Goal: Task Accomplishment & Management: Complete application form

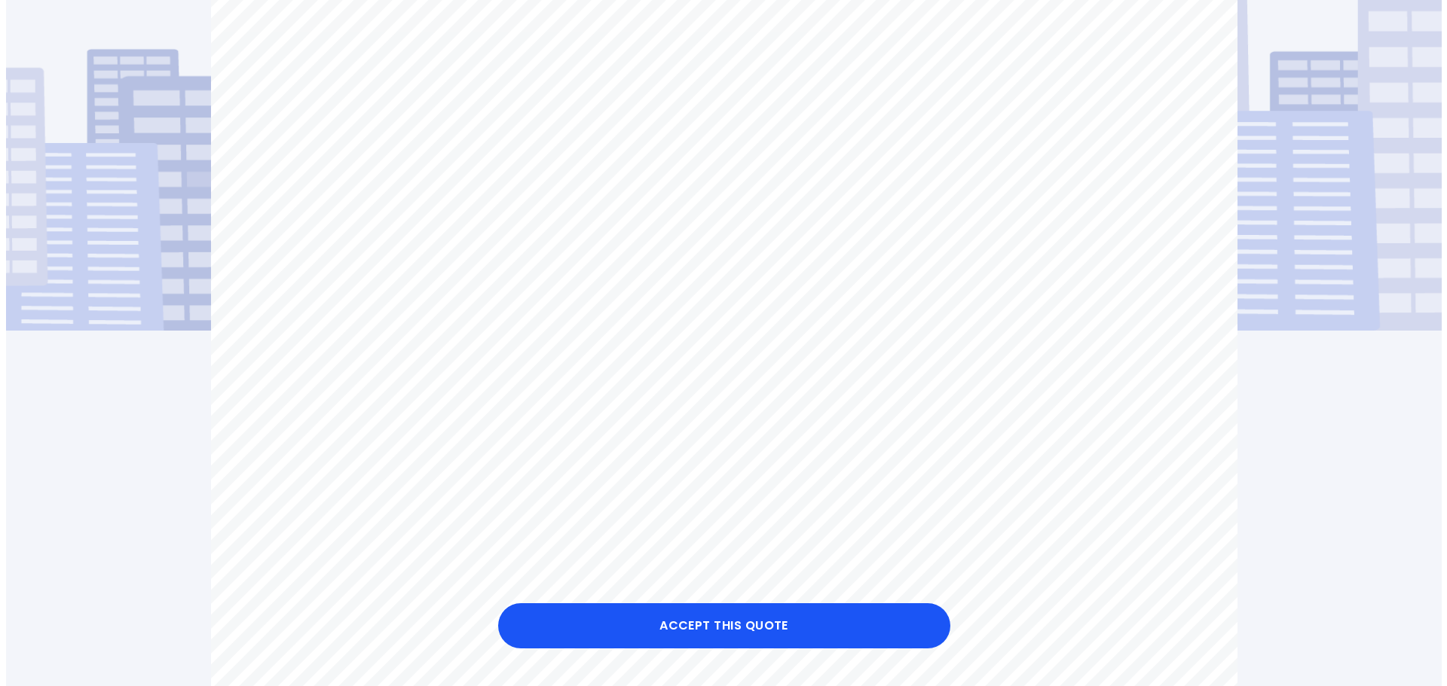
scroll to position [75, 0]
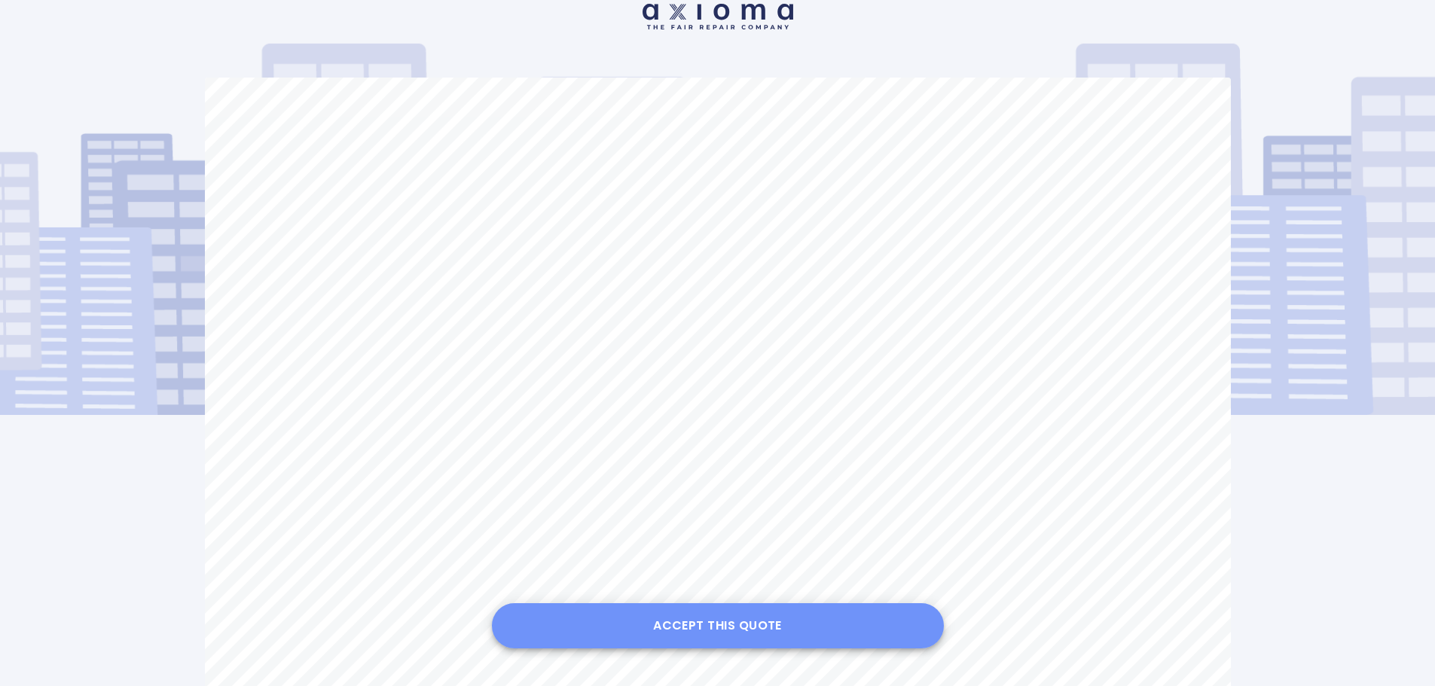
click at [763, 626] on button "Accept this Quote" at bounding box center [718, 626] width 452 height 45
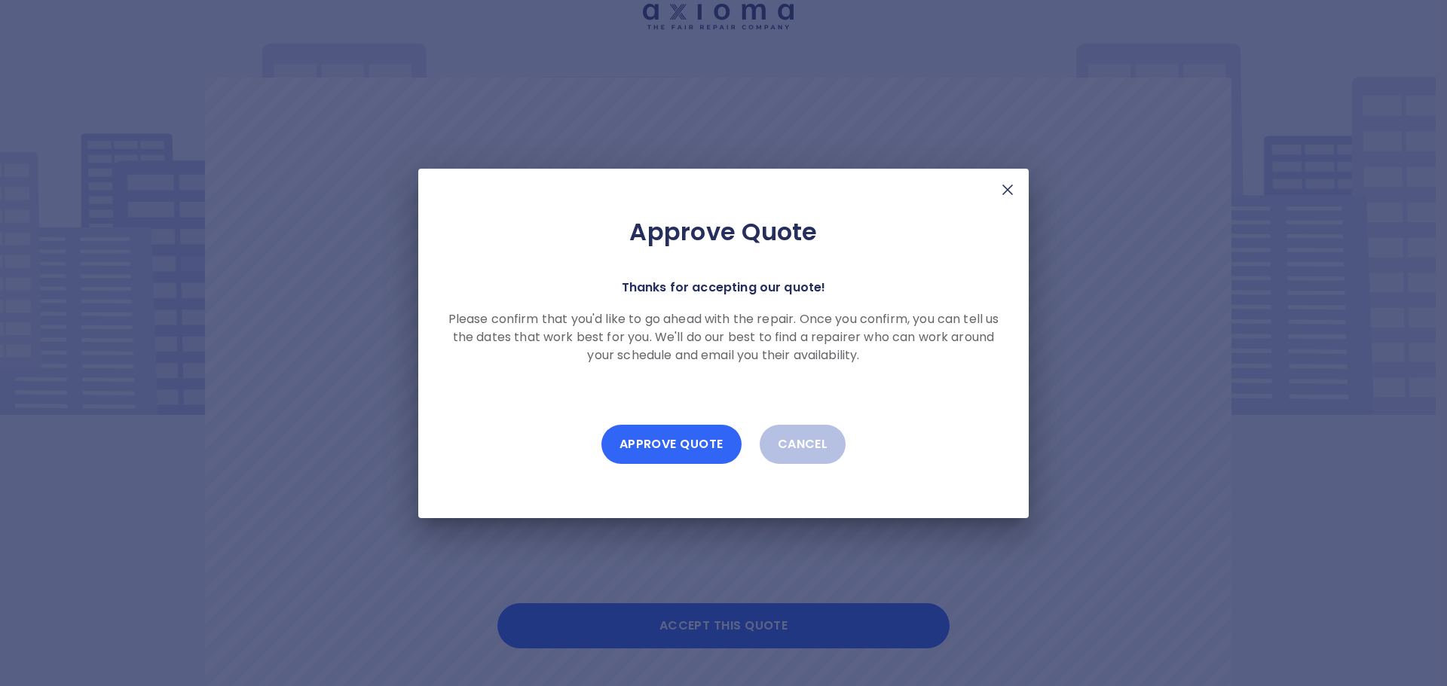
click at [679, 442] on button "Approve Quote" at bounding box center [671, 444] width 140 height 39
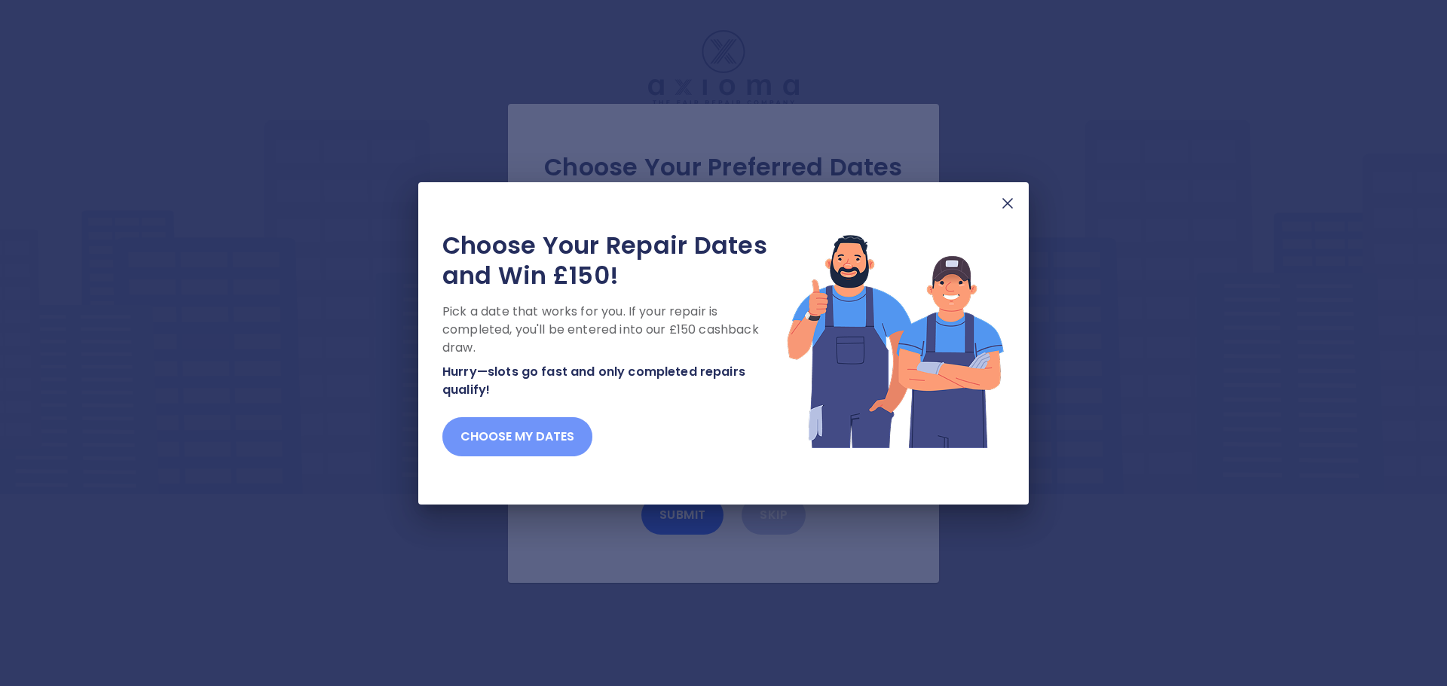
click at [540, 433] on button "Choose my dates" at bounding box center [517, 436] width 150 height 39
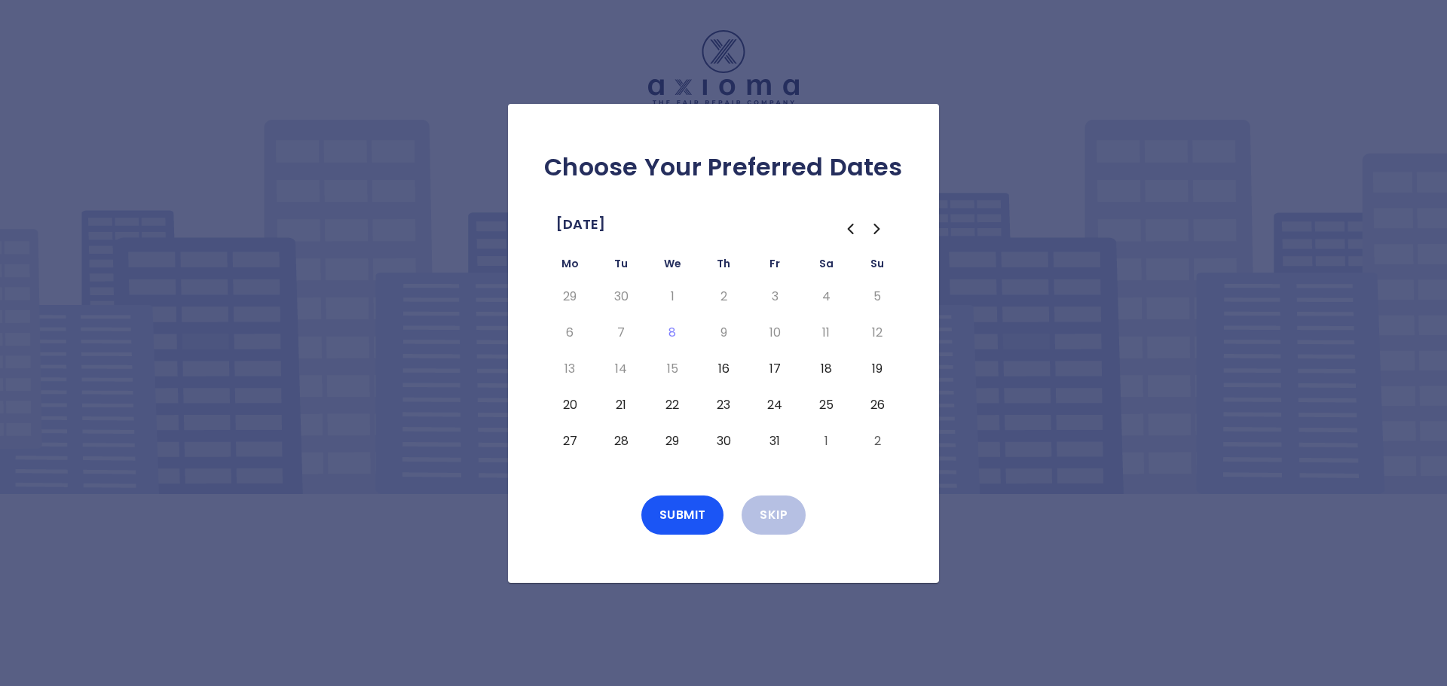
click at [722, 371] on button "16" at bounding box center [723, 369] width 27 height 24
click at [769, 369] on button "17" at bounding box center [774, 369] width 27 height 24
click at [828, 368] on button "18" at bounding box center [825, 369] width 27 height 24
click at [569, 407] on button "20" at bounding box center [569, 405] width 27 height 24
click at [619, 405] on button "21" at bounding box center [620, 405] width 27 height 24
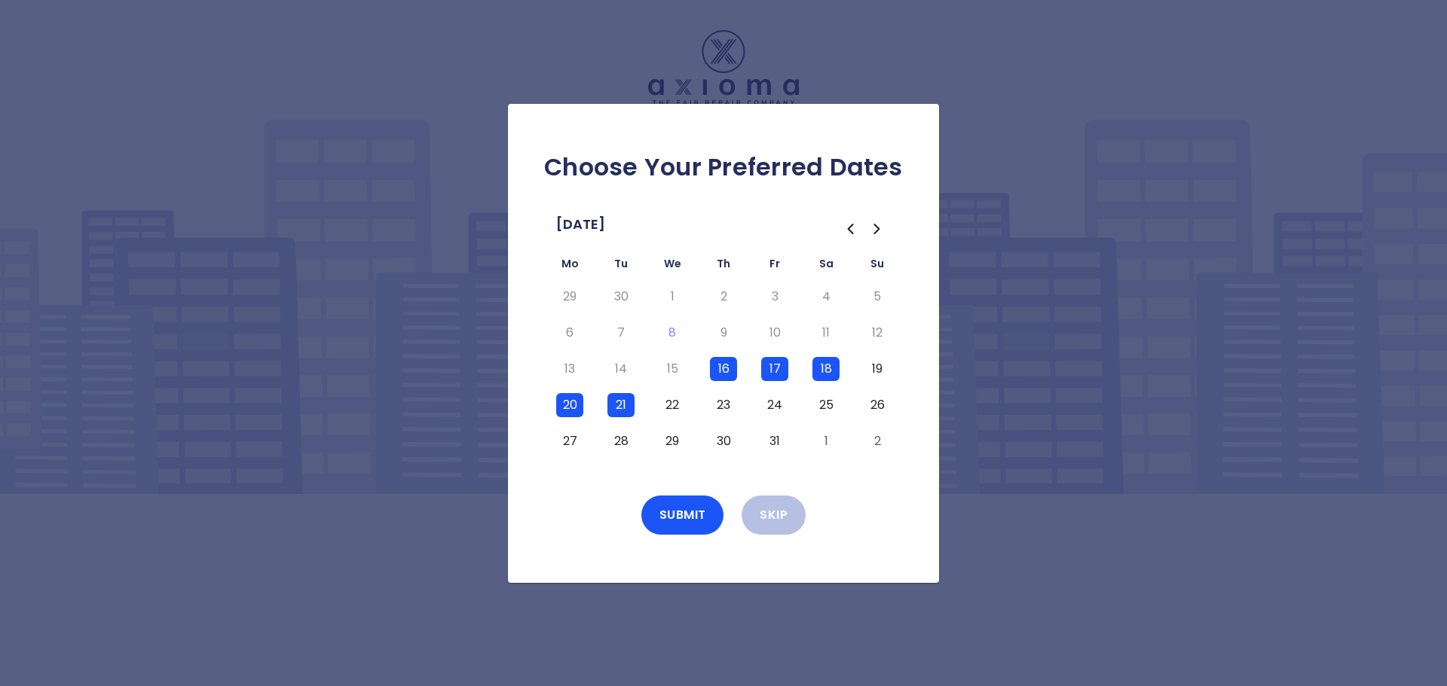
click at [721, 405] on button "23" at bounding box center [723, 405] width 27 height 24
click at [776, 405] on button "24" at bounding box center [774, 405] width 27 height 24
drag, startPoint x: 829, startPoint y: 403, endPoint x: 822, endPoint y: 414, distance: 13.2
click at [828, 405] on button "25" at bounding box center [825, 405] width 27 height 24
click at [682, 514] on button "Submit" at bounding box center [682, 515] width 83 height 39
